Goal: Find specific page/section

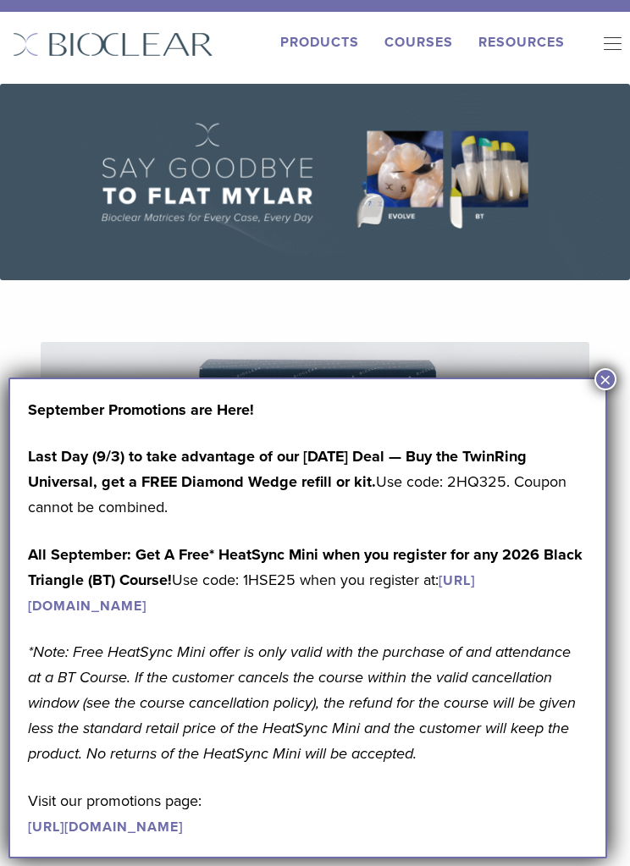
scroll to position [25, 0]
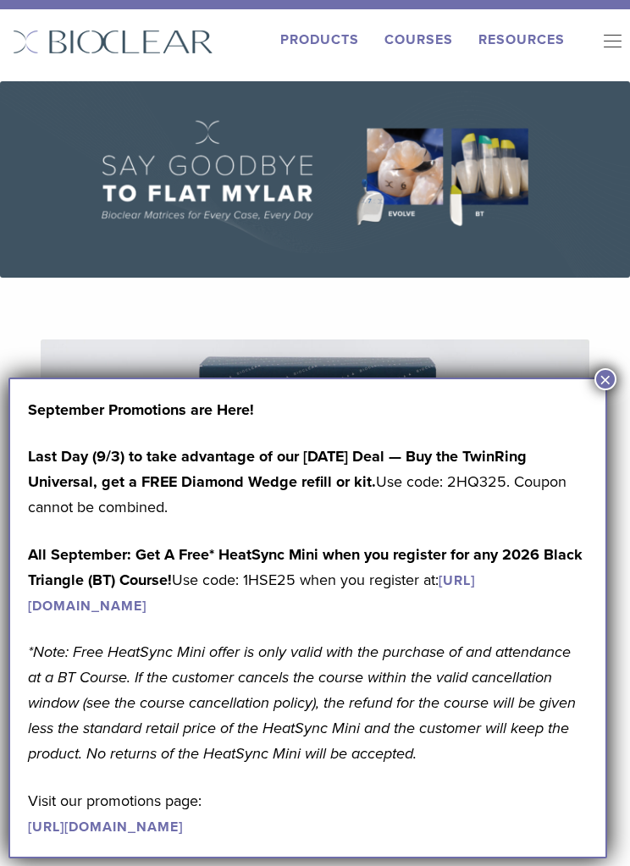
click at [595, 382] on button "×" at bounding box center [605, 379] width 22 height 22
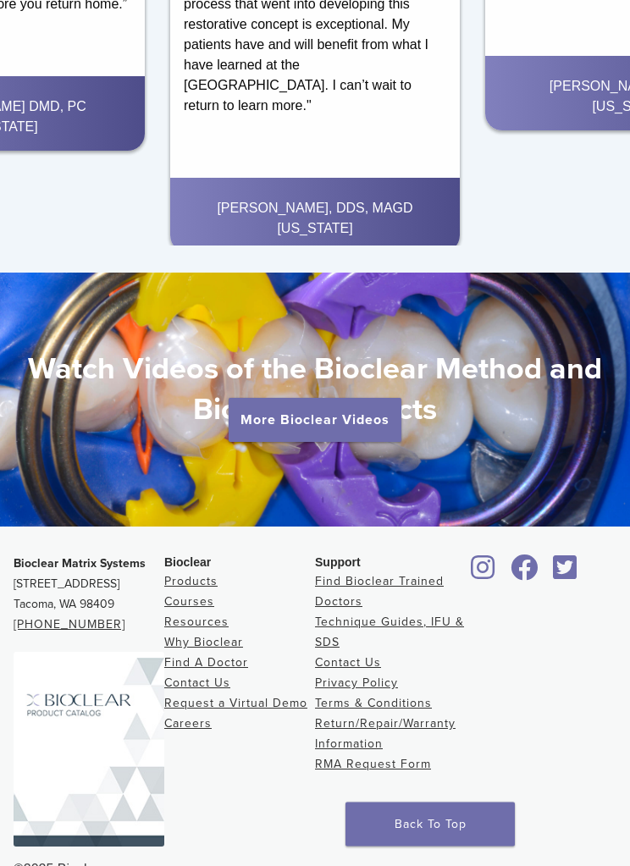
scroll to position [2847, 0]
click at [212, 641] on link "Why Bioclear" at bounding box center [203, 643] width 79 height 14
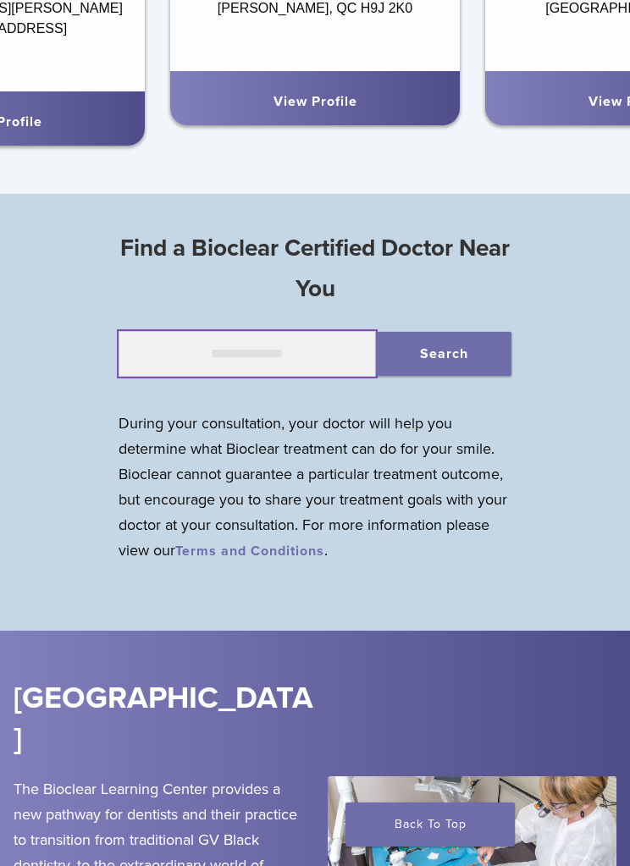
click at [167, 350] on input "text" at bounding box center [246, 354] width 257 height 46
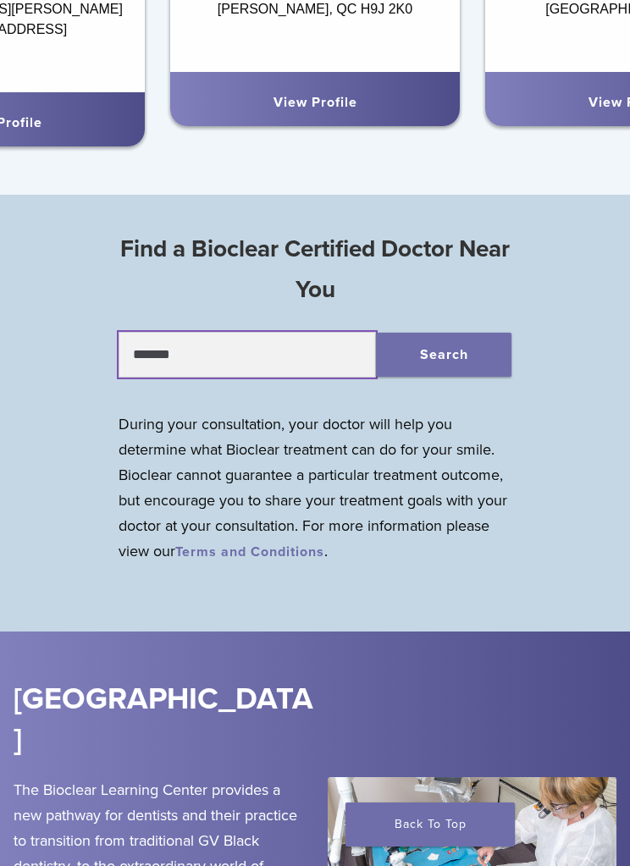
type input "*******"
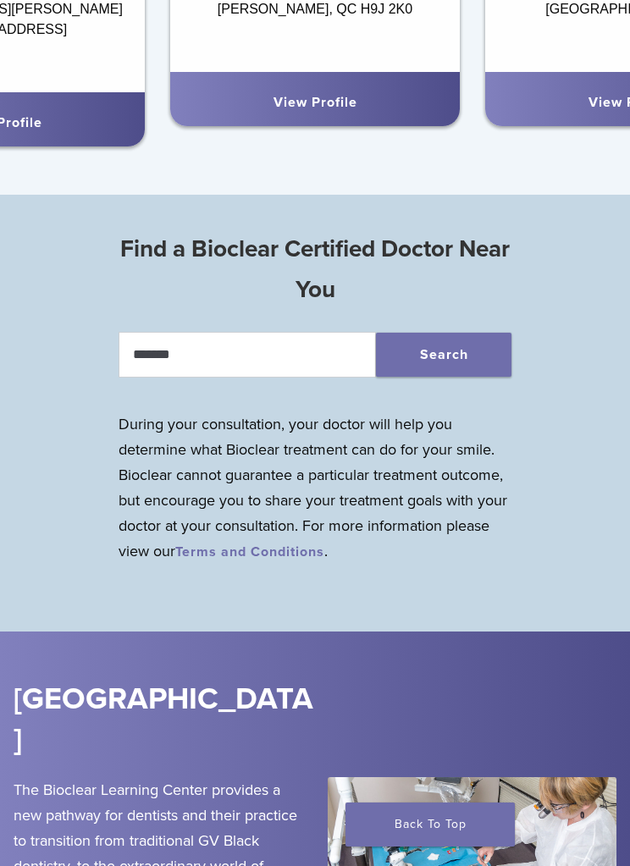
click at [427, 347] on button "Search" at bounding box center [443, 355] width 135 height 44
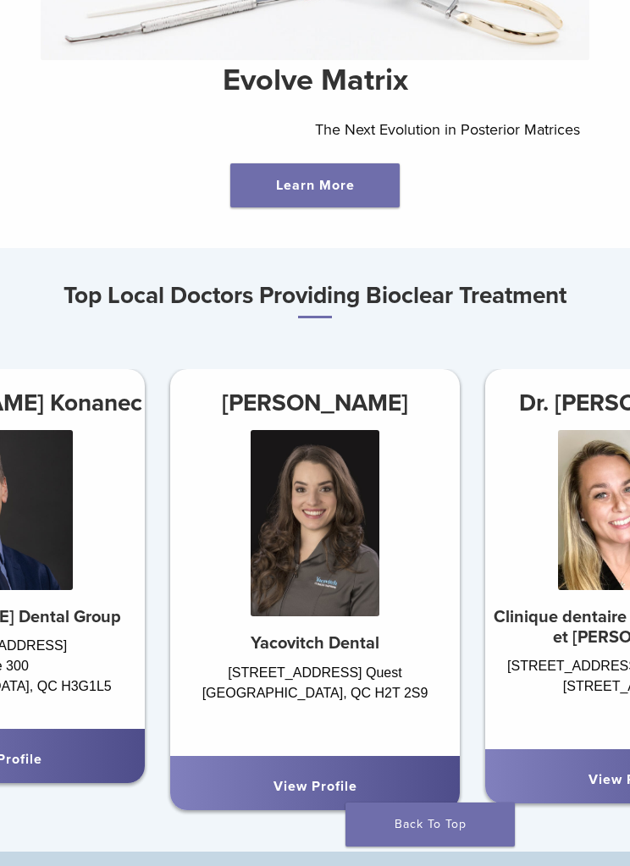
scroll to position [660, 0]
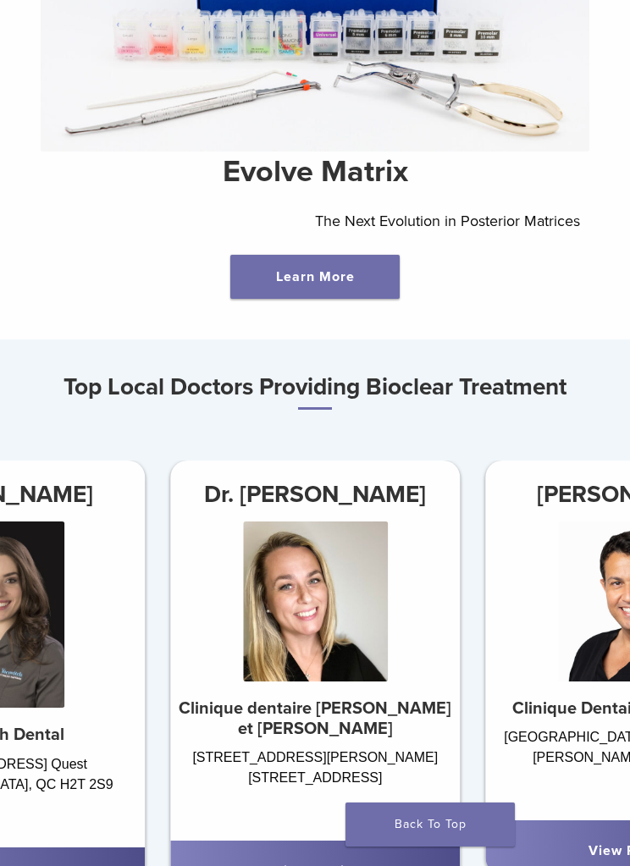
scroll to position [574, 0]
